Goal: Transaction & Acquisition: Purchase product/service

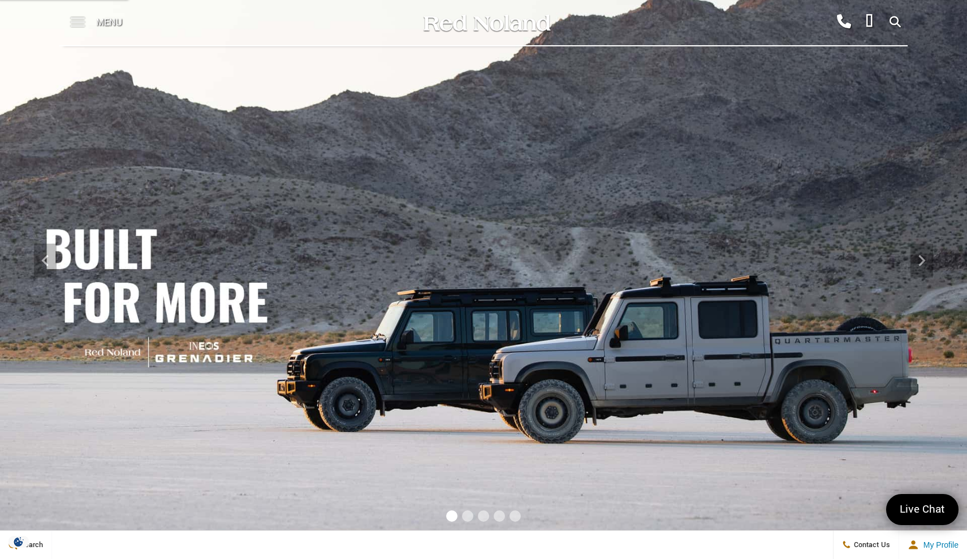
click at [79, 19] on span at bounding box center [78, 18] width 14 height 1
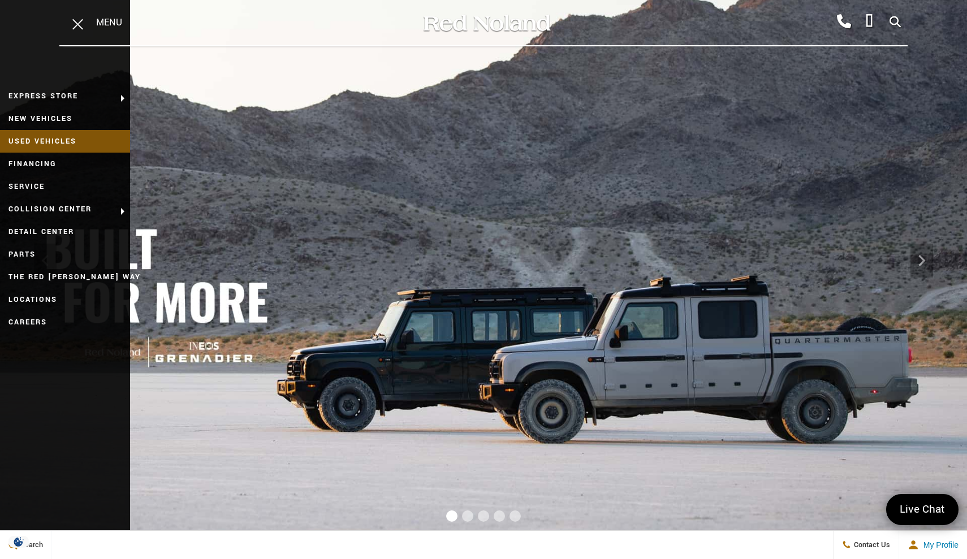
click at [60, 143] on link "Used Vehicles" at bounding box center [65, 141] width 130 height 23
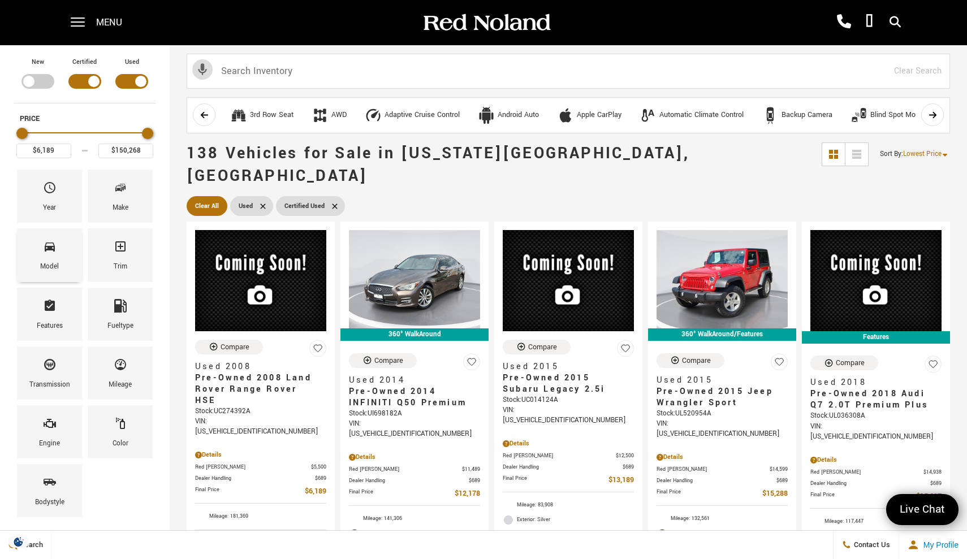
click at [66, 269] on div "Model" at bounding box center [49, 254] width 65 height 53
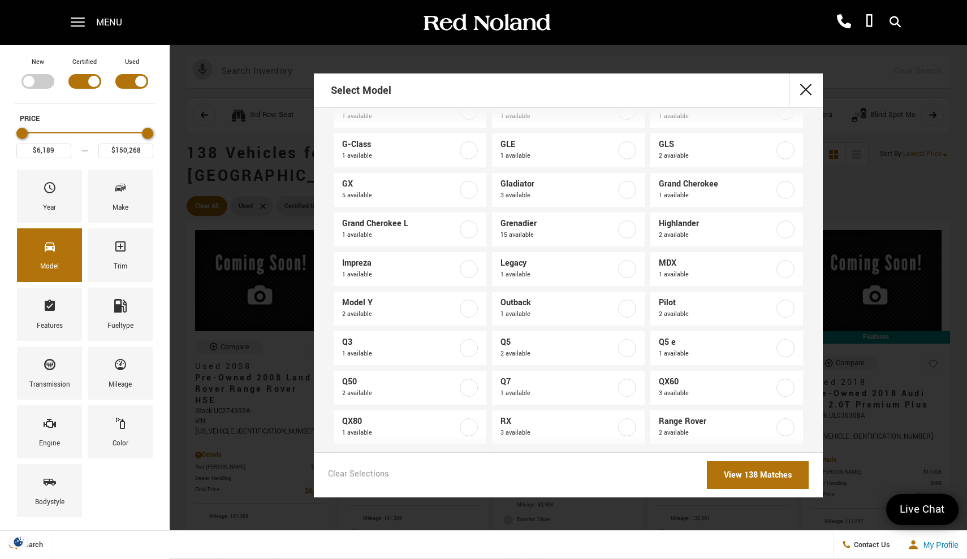
scroll to position [617, 0]
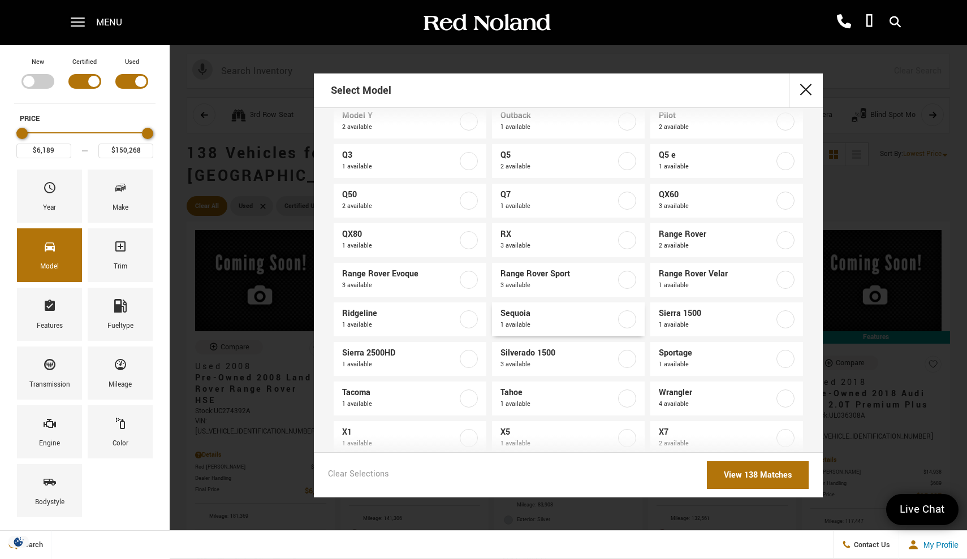
click at [588, 317] on span "Sequoia" at bounding box center [557, 313] width 115 height 11
type input "$77,686"
checkbox input "true"
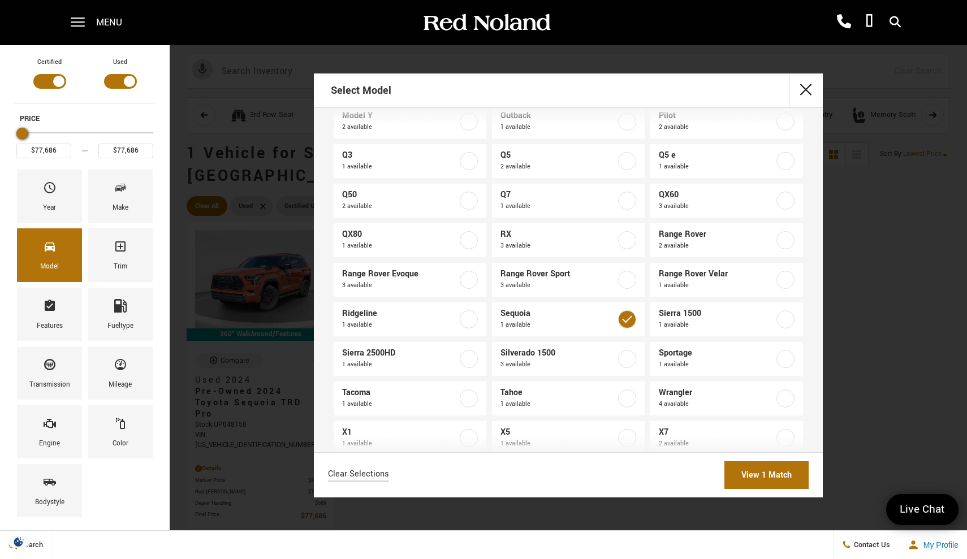
click at [762, 474] on link "View 1 Match" at bounding box center [766, 475] width 84 height 28
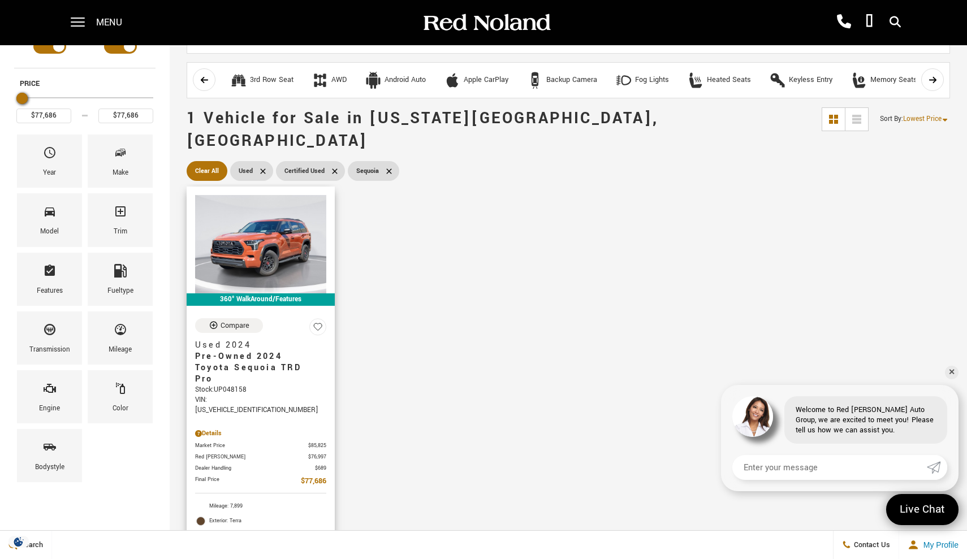
scroll to position [36, 0]
